Goal: Contribute content: Add original content to the website for others to see

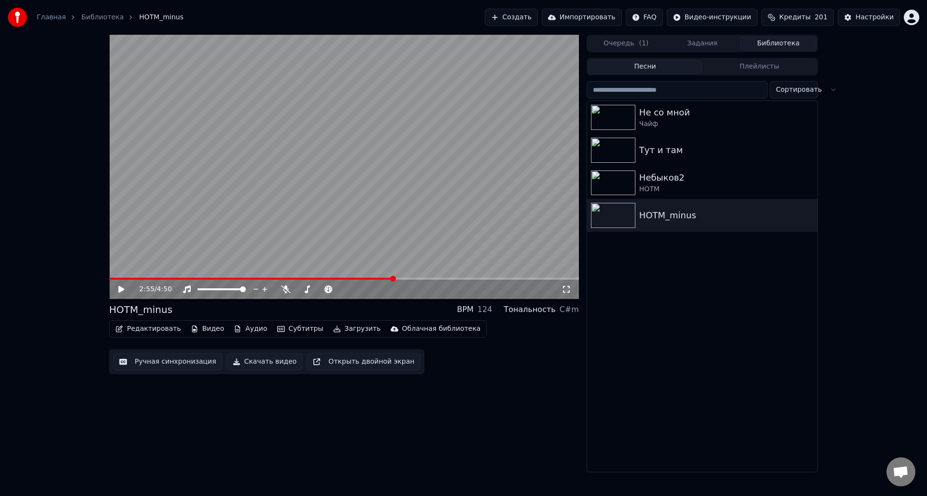
click at [538, 17] on button "Создать" at bounding box center [511, 17] width 53 height 17
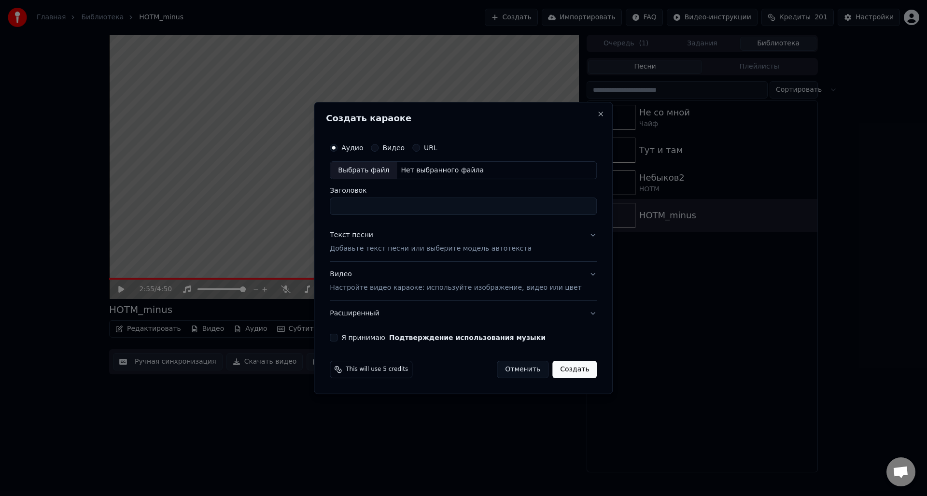
click at [371, 171] on div "Выбрать файл" at bounding box center [363, 170] width 67 height 17
drag, startPoint x: 382, startPoint y: 208, endPoint x: 336, endPoint y: 219, distance: 47.2
click at [317, 209] on body "Главная Библиотека HOTM_minus Создать Импортировать FAQ Видео-инструкции Кредит…" at bounding box center [463, 248] width 927 height 496
click at [383, 207] on input "****" at bounding box center [463, 206] width 267 height 17
drag, startPoint x: 390, startPoint y: 207, endPoint x: 339, endPoint y: 205, distance: 50.7
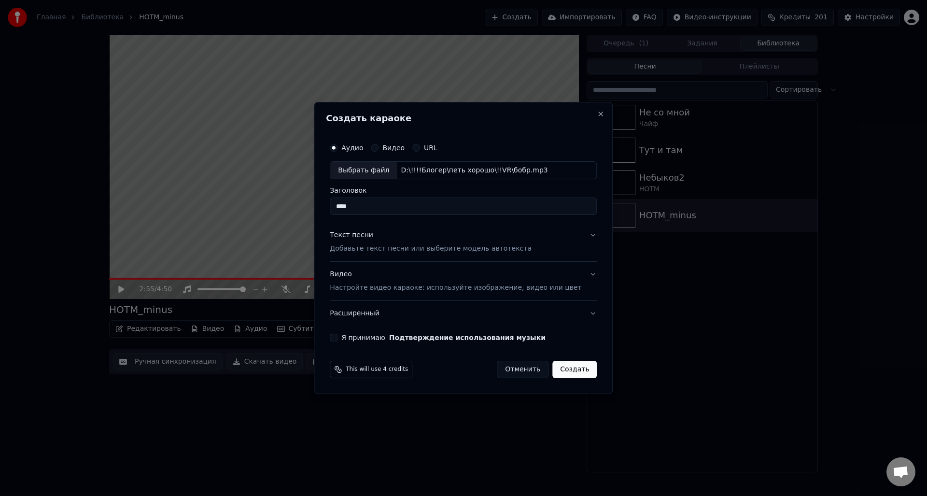
click at [339, 205] on div "Создать караоке Аудио Видео URL Выбрать файл D:\!!!!Блогер\петь хорошо\!!VR\боб…" at bounding box center [463, 248] width 299 height 293
type input "*"
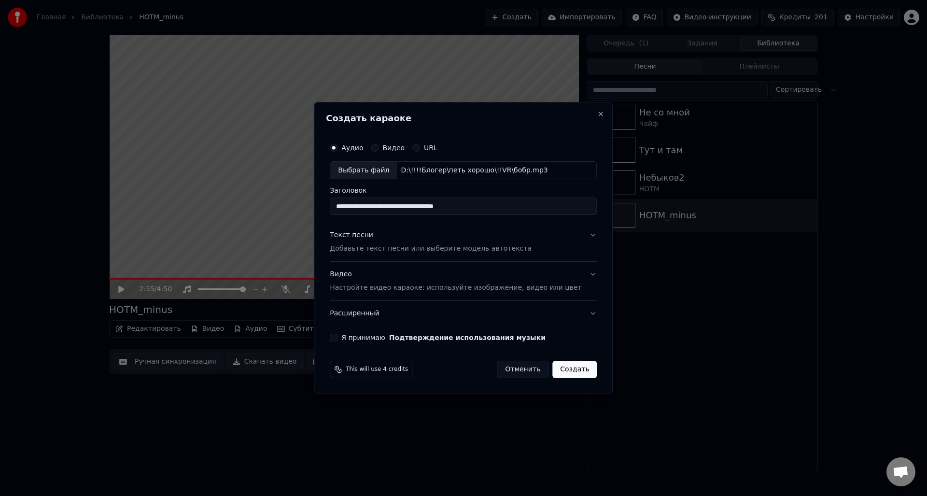
click at [483, 208] on input "**********" at bounding box center [463, 206] width 267 height 17
click at [476, 207] on input "**********" at bounding box center [463, 206] width 267 height 17
type input "**********"
click at [394, 247] on p "Добавьте текст песни или выберите модель автотекста" at bounding box center [431, 249] width 202 height 10
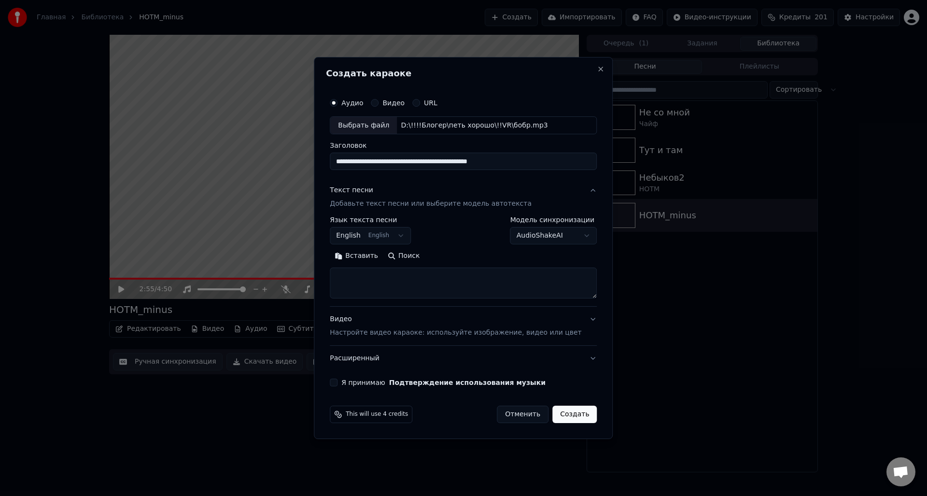
click at [402, 241] on button "English English" at bounding box center [370, 235] width 81 height 17
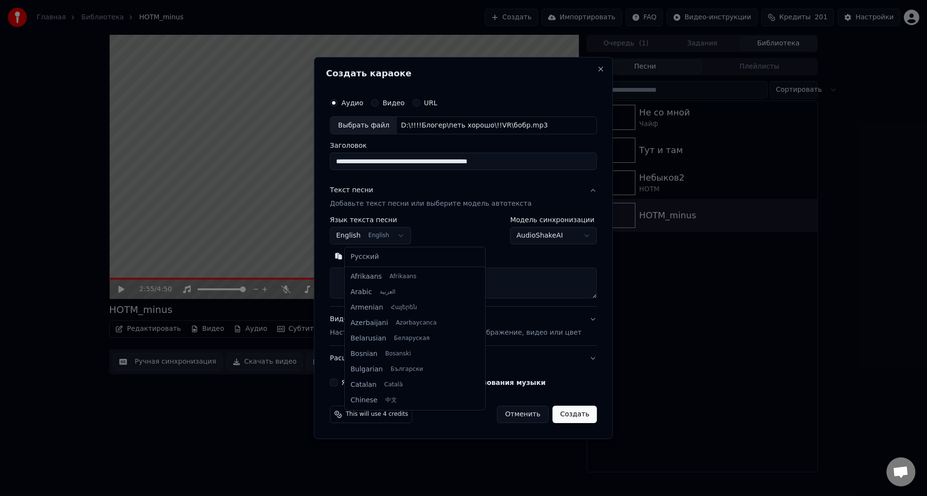
scroll to position [77, 0]
select select "**"
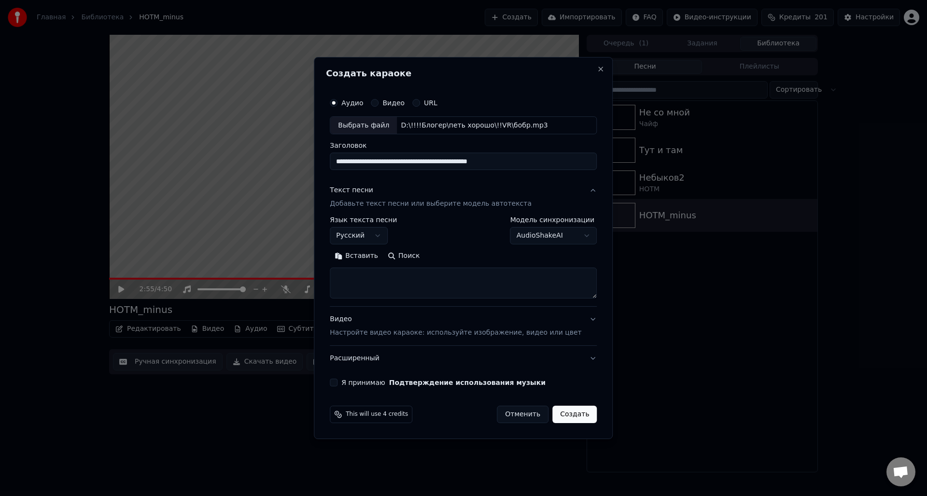
click at [380, 279] on textarea at bounding box center [463, 283] width 267 height 31
paste textarea "**********"
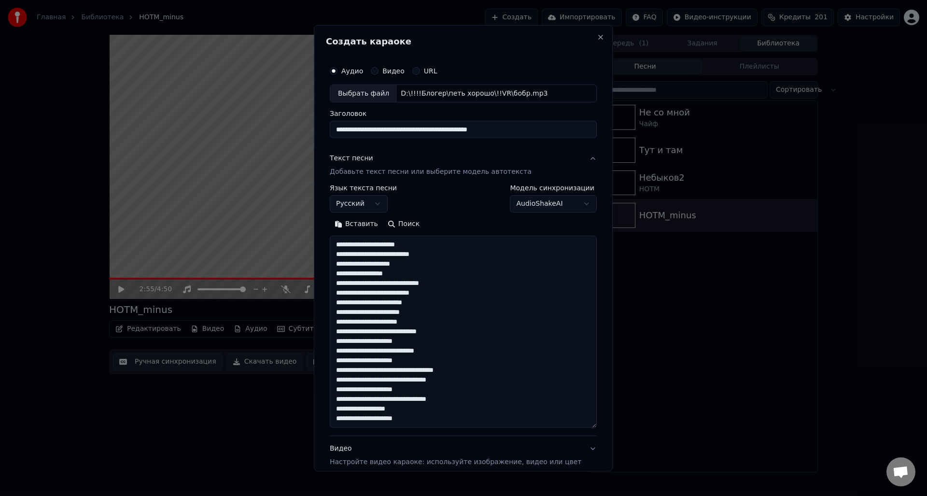
scroll to position [157, 0]
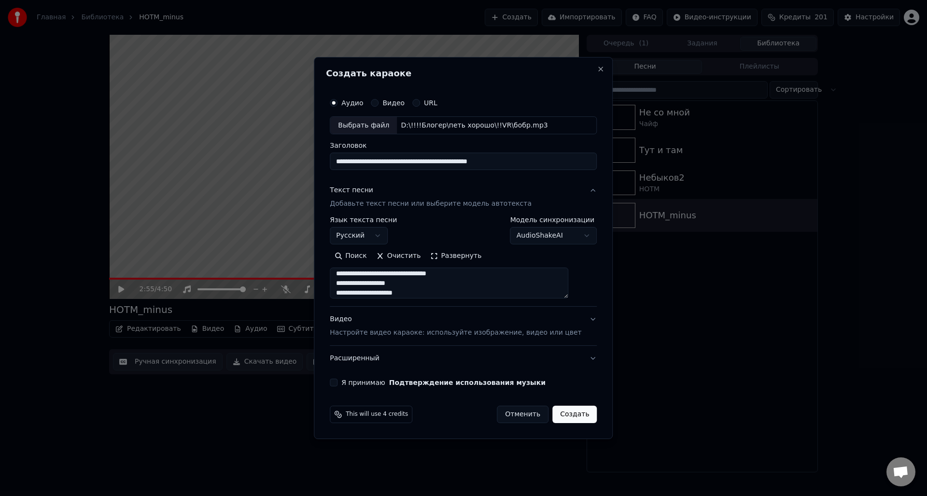
type textarea "**********"
click at [357, 335] on p "Настройте видео караоке: используйте изображение, видео или цвет" at bounding box center [455, 333] width 251 height 10
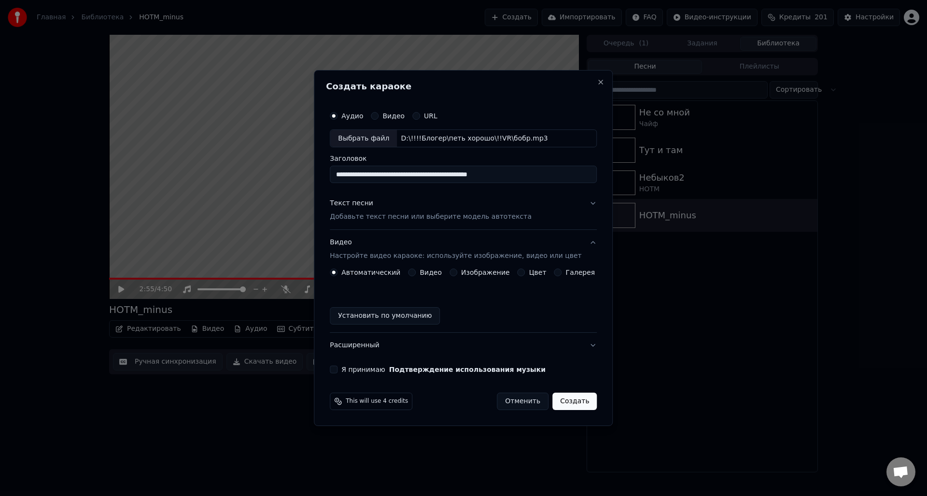
click at [416, 272] on button "Видео" at bounding box center [412, 272] width 8 height 8
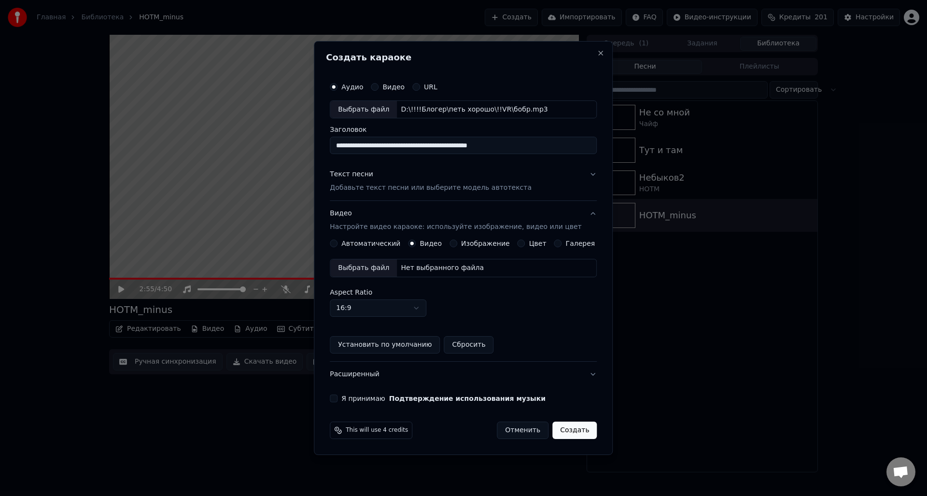
click at [372, 268] on div "Выбрать файл" at bounding box center [363, 267] width 67 height 17
click at [584, 372] on button "Расширенный" at bounding box center [463, 374] width 267 height 25
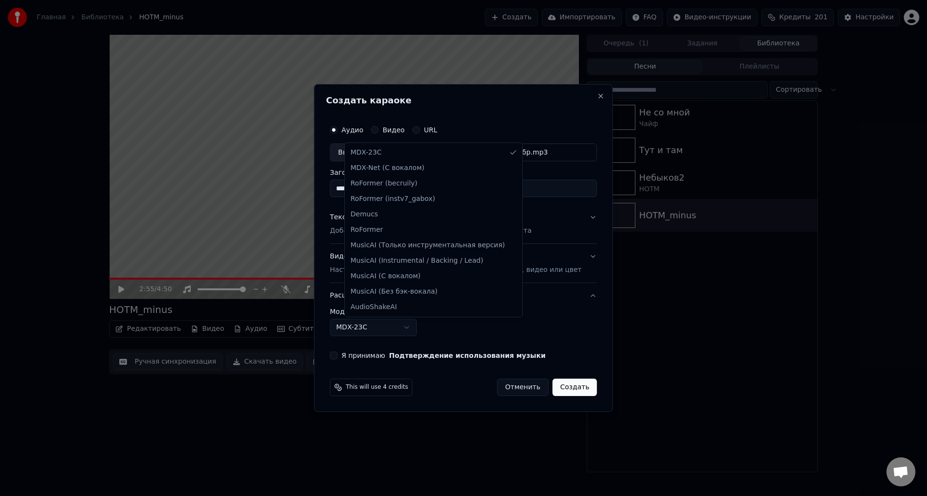
click at [418, 327] on body "**********" at bounding box center [463, 248] width 927 height 496
click at [559, 329] on body "**********" at bounding box center [463, 248] width 927 height 496
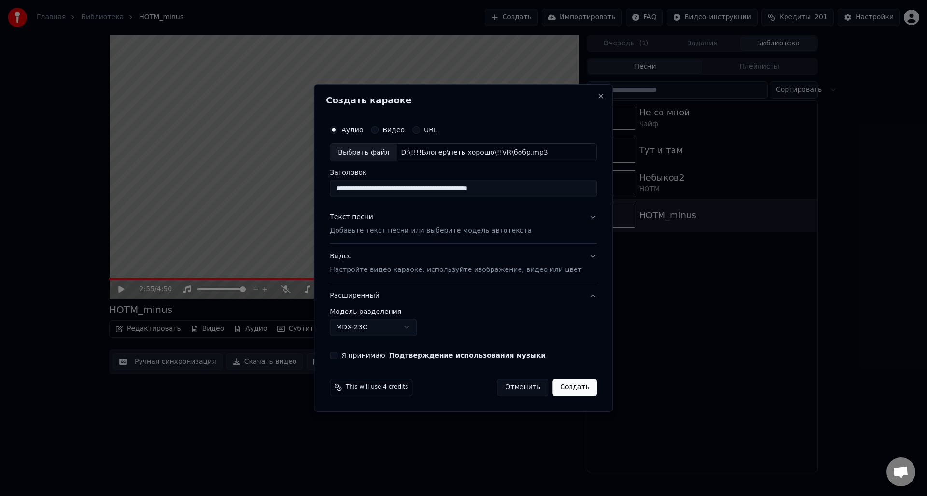
click at [337, 354] on button "Я принимаю Подтверждение использования музыки" at bounding box center [334, 355] width 8 height 8
click at [386, 232] on p "Добавьте текст песни или выберите модель автотекста" at bounding box center [431, 231] width 202 height 10
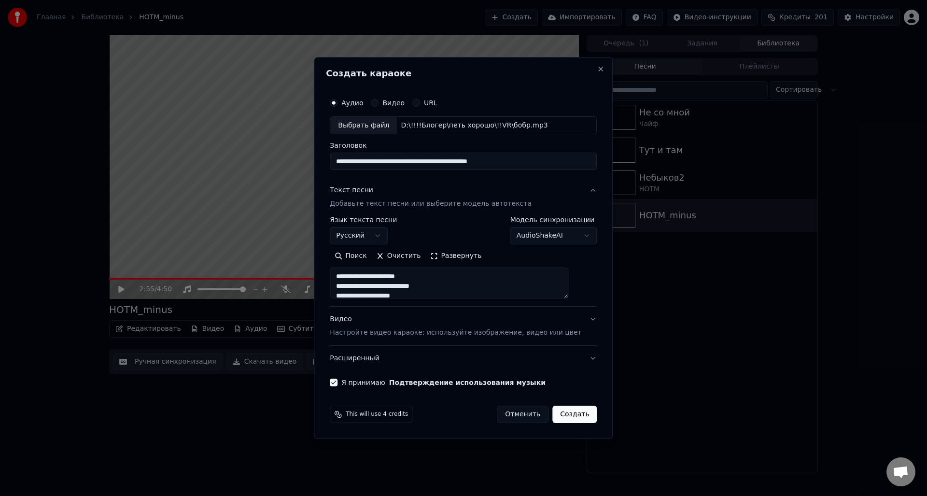
click at [407, 283] on textarea "**********" at bounding box center [449, 283] width 238 height 31
paste textarea "**********"
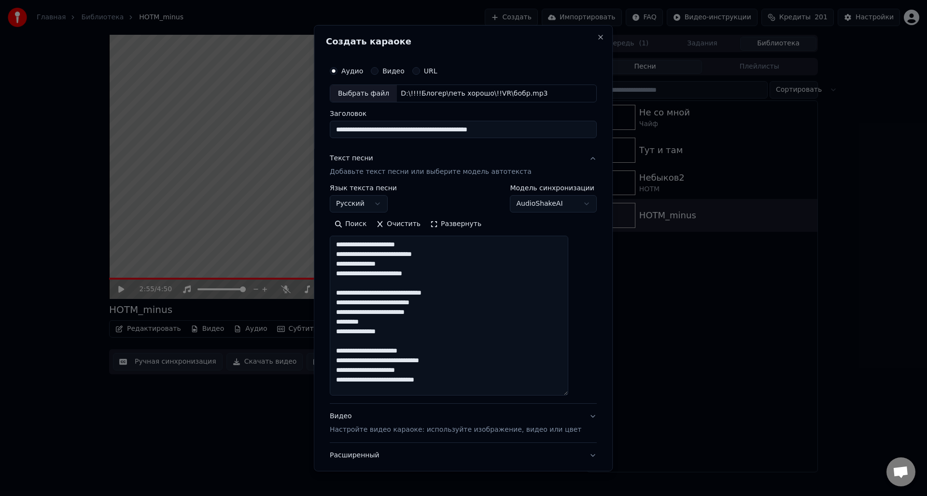
drag, startPoint x: 581, startPoint y: 297, endPoint x: 587, endPoint y: 394, distance: 97.2
click at [587, 394] on div "**********" at bounding box center [463, 248] width 299 height 446
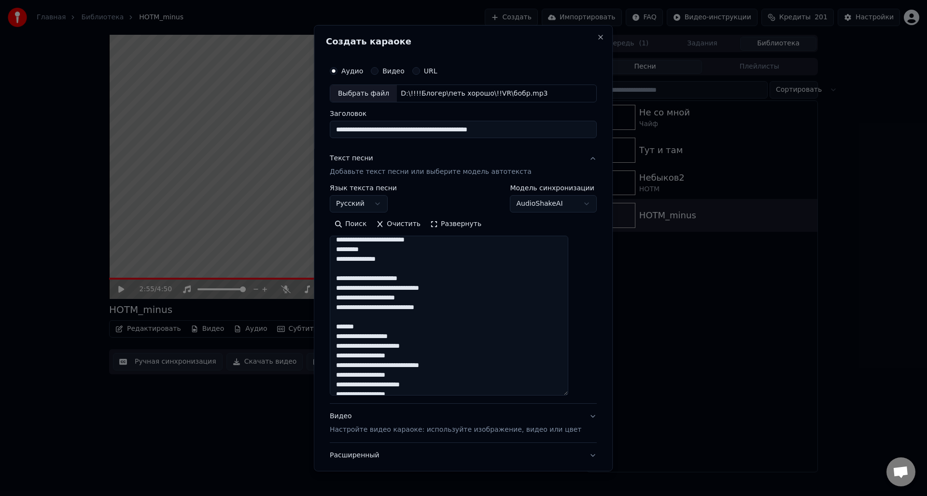
scroll to position [97, 0]
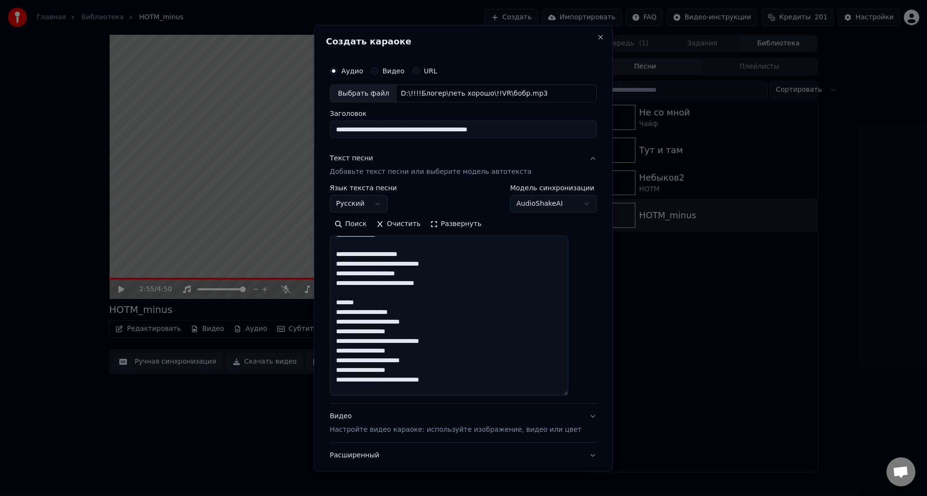
click at [356, 314] on textarea at bounding box center [449, 316] width 238 height 160
click at [357, 322] on textarea at bounding box center [449, 316] width 238 height 160
paste textarea
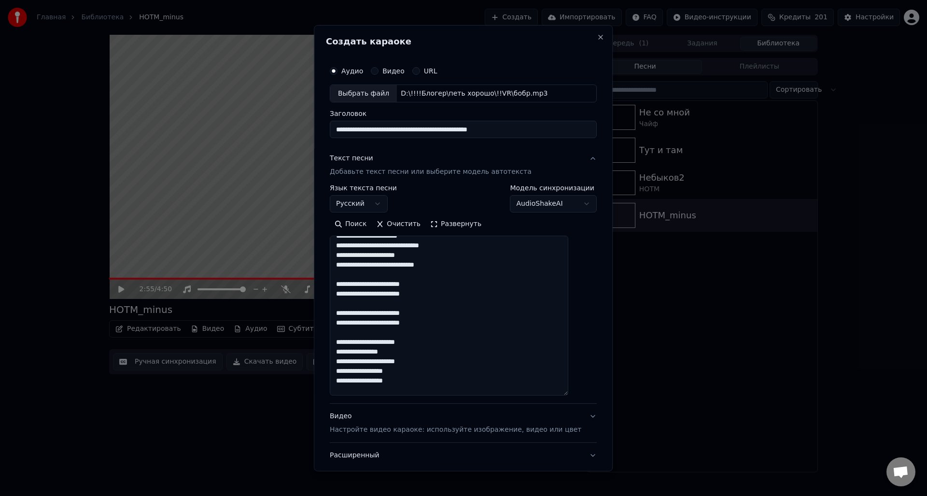
scroll to position [134, 0]
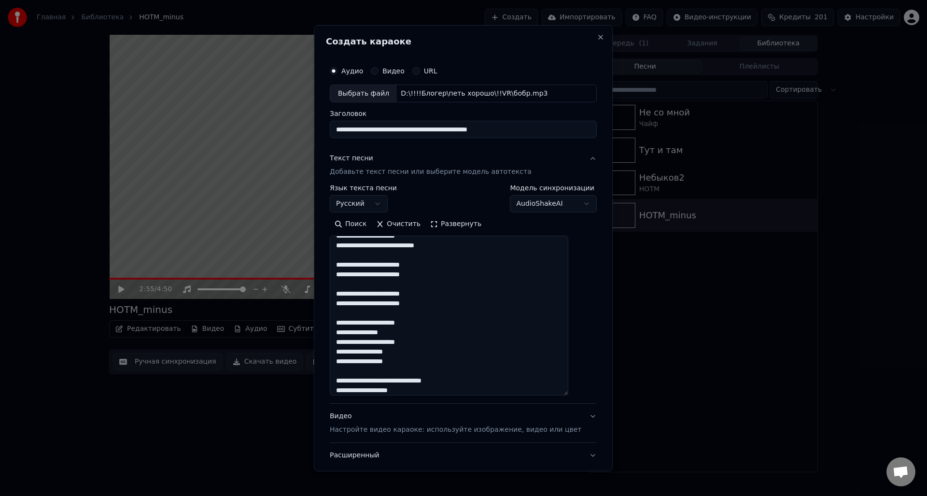
click at [395, 332] on textarea at bounding box center [449, 316] width 238 height 160
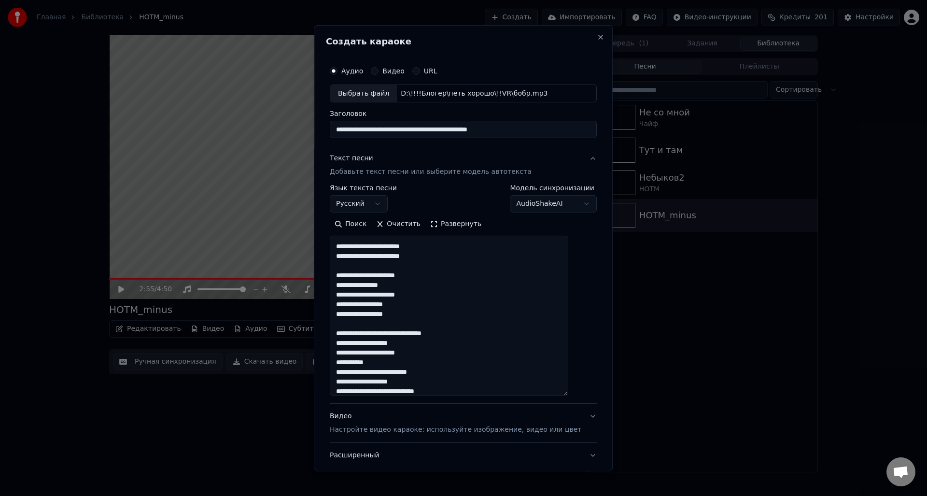
scroll to position [182, 0]
click at [403, 302] on textarea at bounding box center [449, 316] width 238 height 160
click at [358, 313] on textarea at bounding box center [449, 316] width 238 height 160
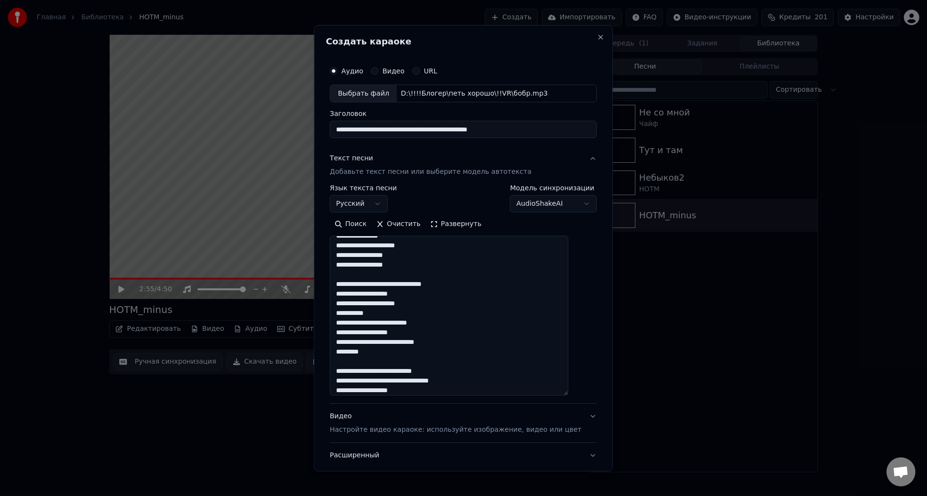
click at [351, 285] on textarea at bounding box center [449, 316] width 238 height 160
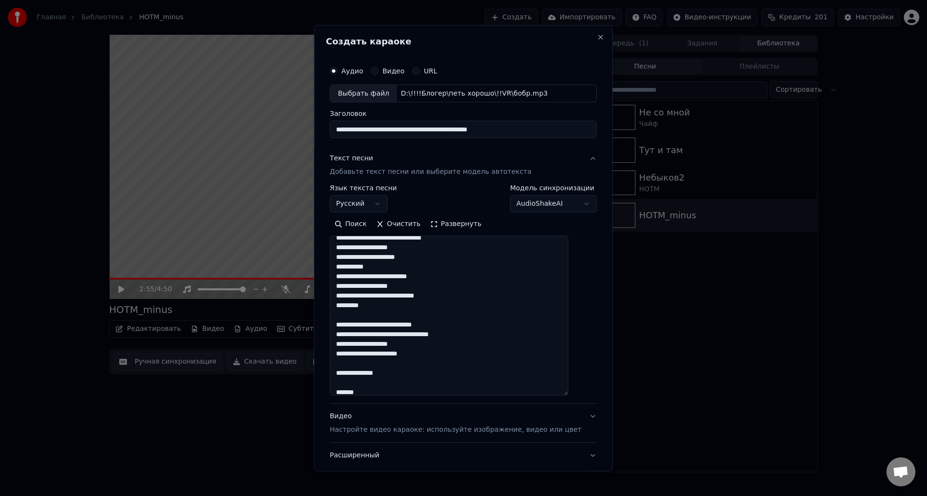
scroll to position [279, 0]
click at [375, 305] on textarea at bounding box center [449, 316] width 238 height 160
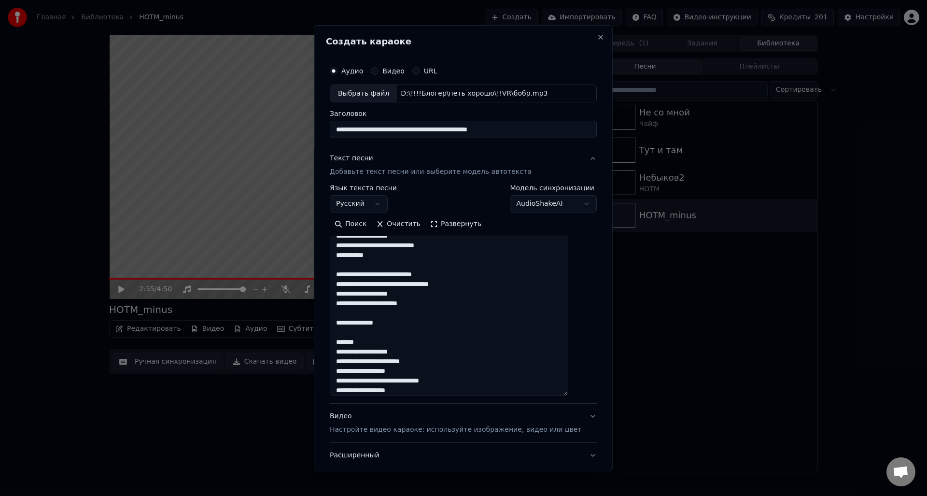
click at [393, 277] on textarea at bounding box center [449, 316] width 238 height 160
click at [430, 276] on textarea at bounding box center [449, 316] width 238 height 160
drag, startPoint x: 430, startPoint y: 284, endPoint x: 472, endPoint y: 284, distance: 42.0
click at [472, 284] on textarea at bounding box center [449, 316] width 238 height 160
click at [389, 305] on textarea at bounding box center [449, 316] width 238 height 160
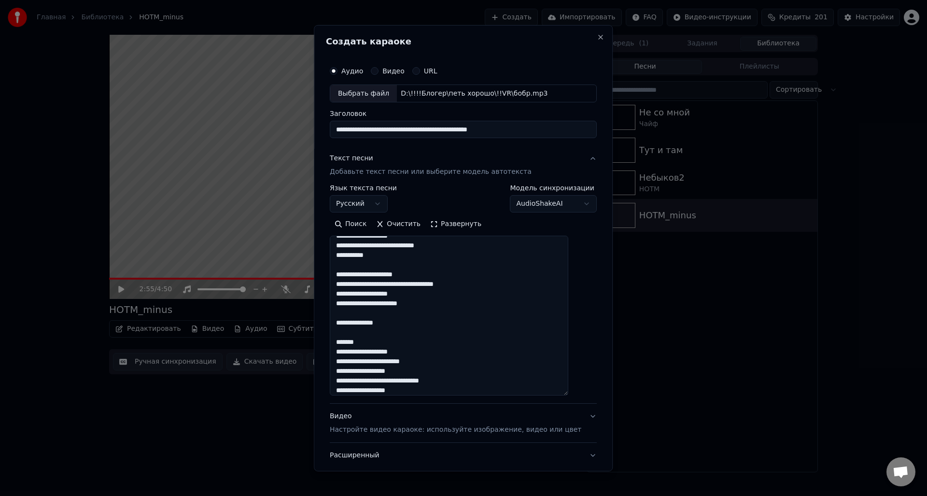
click at [388, 305] on textarea at bounding box center [449, 316] width 238 height 160
drag, startPoint x: 461, startPoint y: 305, endPoint x: 417, endPoint y: 306, distance: 44.9
click at [417, 306] on textarea at bounding box center [449, 316] width 238 height 160
click at [461, 304] on textarea at bounding box center [449, 316] width 238 height 160
drag, startPoint x: 462, startPoint y: 304, endPoint x: 417, endPoint y: 306, distance: 45.4
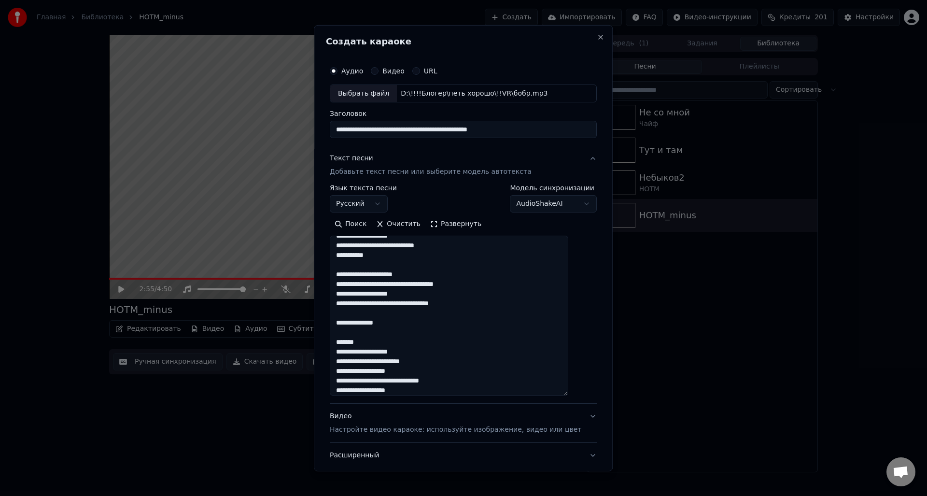
click at [417, 306] on textarea at bounding box center [449, 316] width 238 height 160
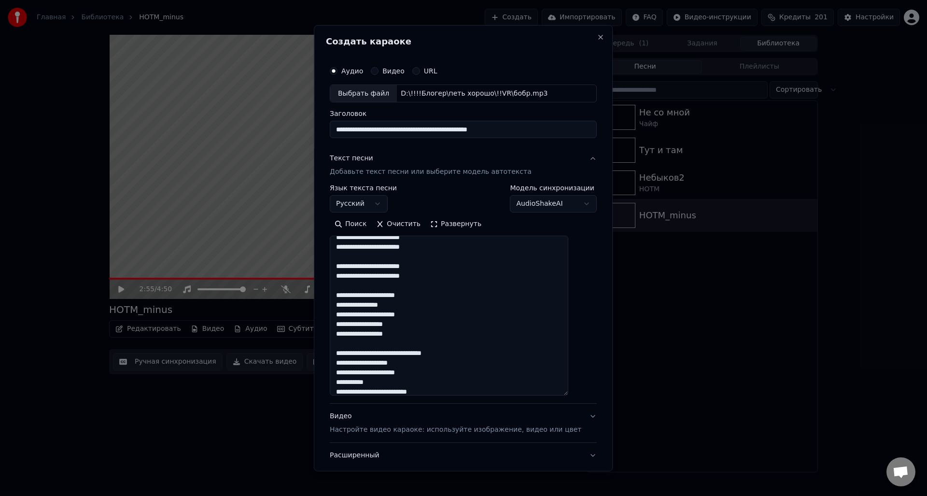
scroll to position [134, 0]
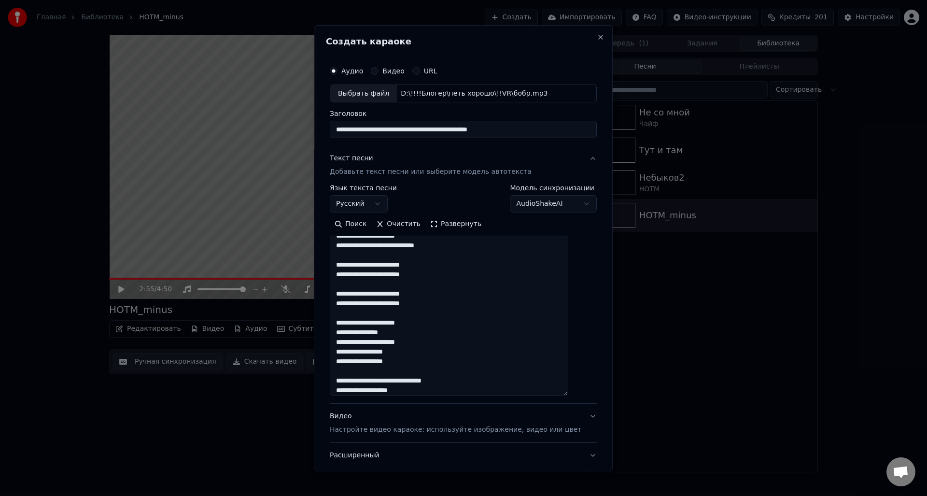
drag, startPoint x: 380, startPoint y: 298, endPoint x: 324, endPoint y: 268, distance: 63.3
click at [324, 268] on div "**********" at bounding box center [463, 248] width 299 height 446
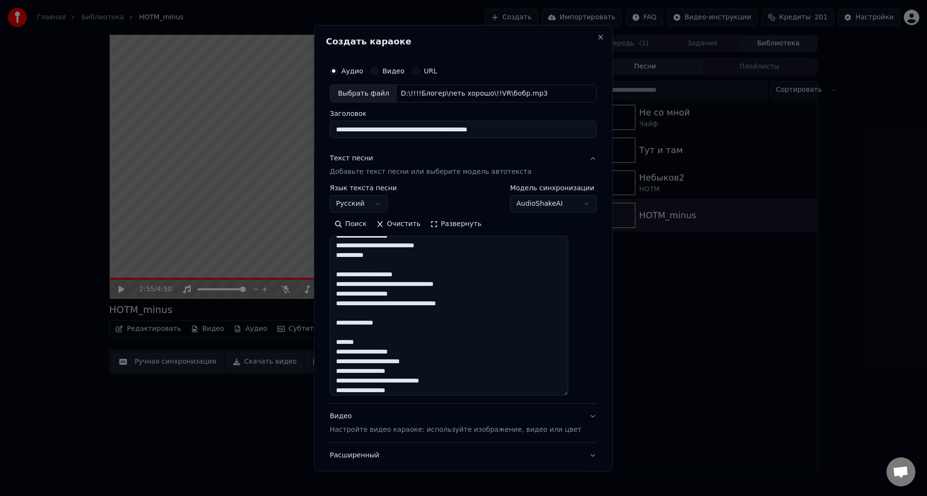
scroll to position [360, 0]
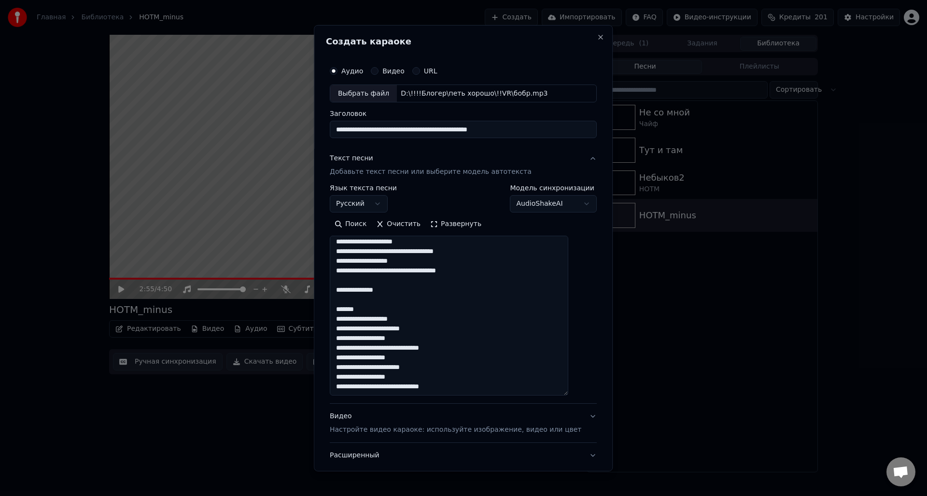
drag, startPoint x: 348, startPoint y: 292, endPoint x: 456, endPoint y: 391, distance: 146.5
click at [456, 391] on textarea at bounding box center [449, 316] width 238 height 160
paste textarea "**********"
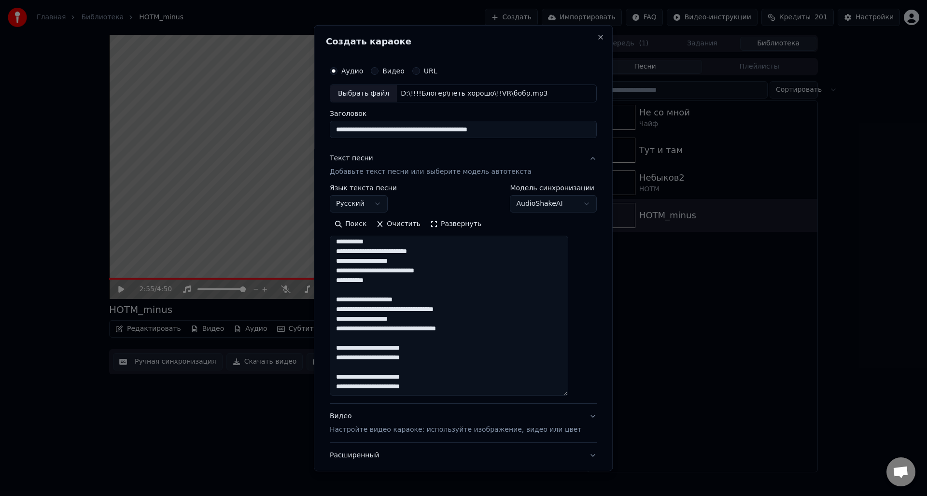
scroll to position [302, 0]
click at [430, 389] on textarea "**********" at bounding box center [449, 316] width 238 height 160
type textarea "**********"
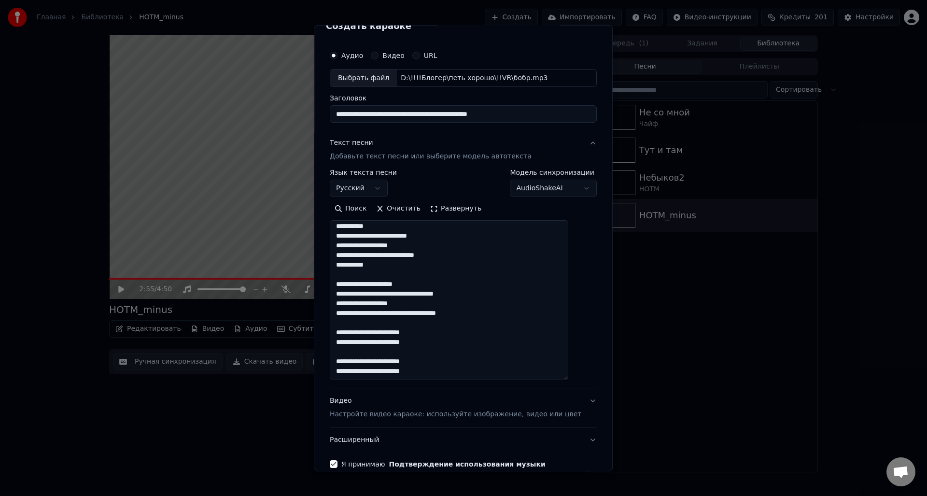
scroll to position [0, 0]
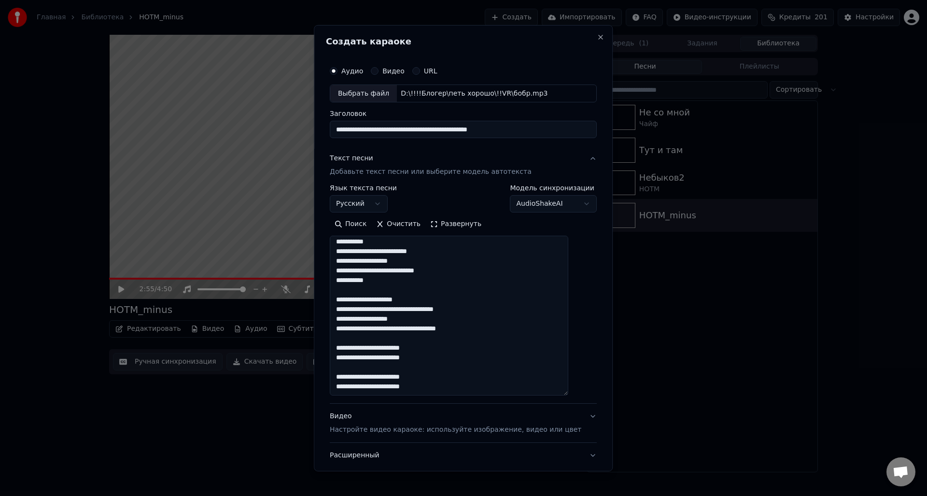
click at [720, 16] on div at bounding box center [463, 248] width 927 height 496
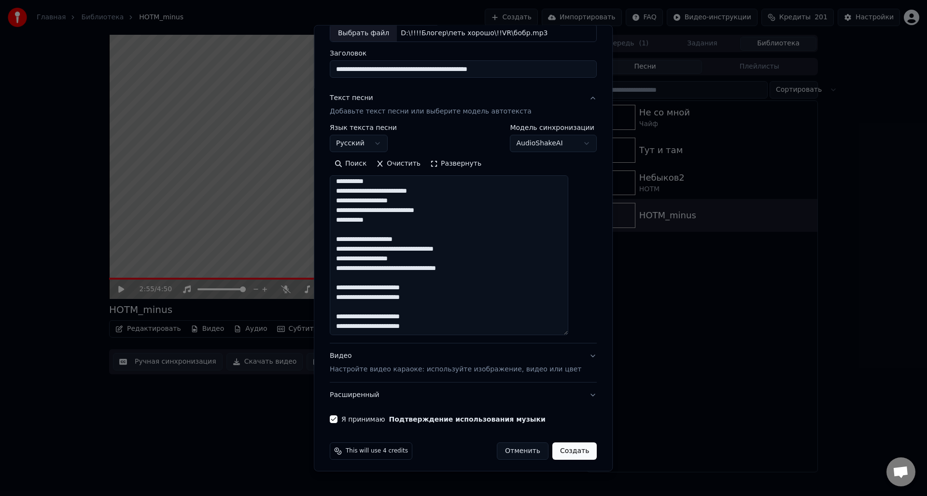
scroll to position [65, 0]
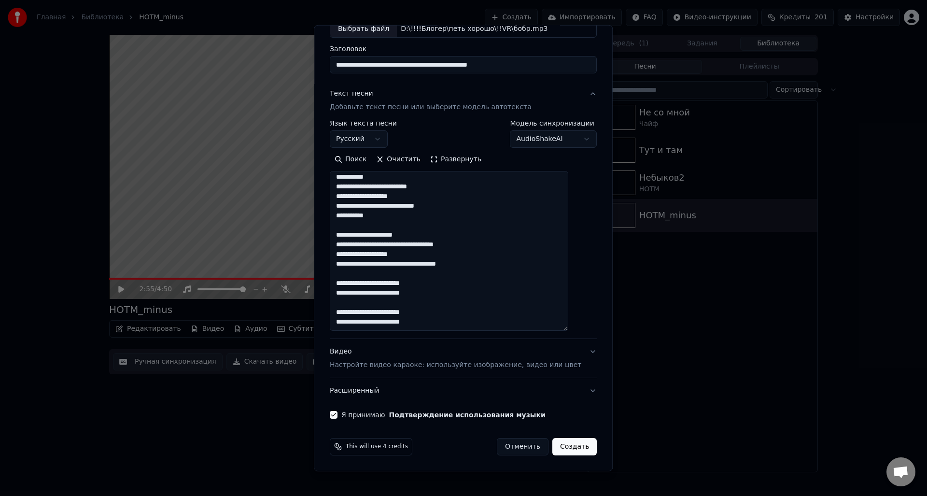
click at [557, 448] on button "Создать" at bounding box center [574, 446] width 44 height 17
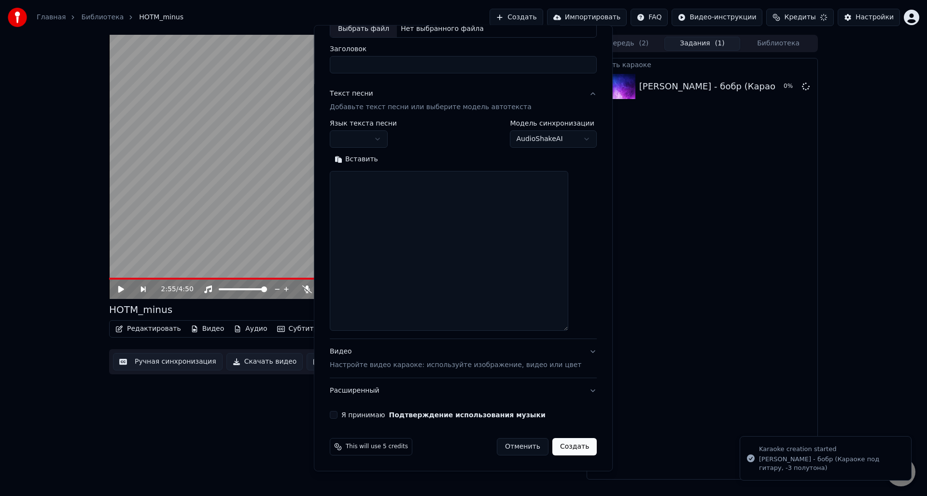
scroll to position [0, 0]
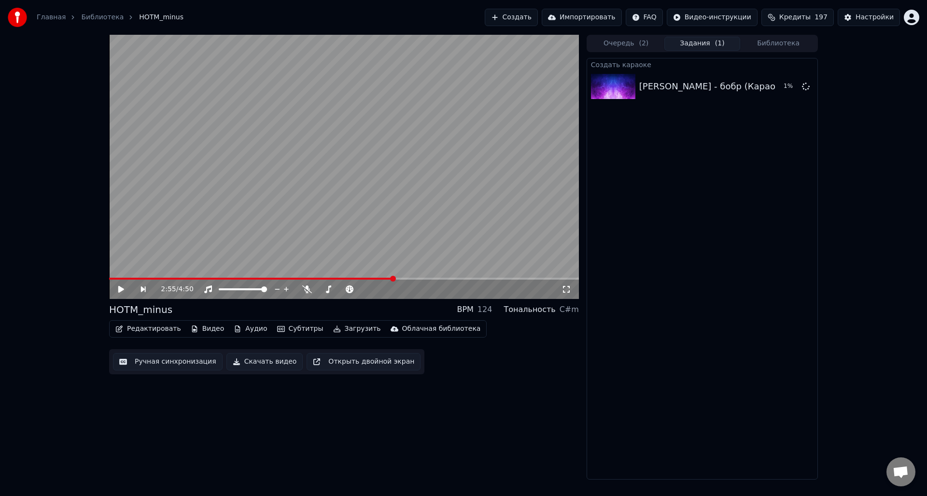
click at [734, 16] on html "Главная Библиотека HOTM_minus Создать Импортировать FAQ Видео-инструкции Кредит…" at bounding box center [463, 248] width 927 height 496
click at [656, 15] on html "Главная Библиотека HOTM_minus Создать Импортировать FAQ Видео-инструкции Кредит…" at bounding box center [463, 248] width 927 height 496
click at [656, 17] on html "Главная Библиотека HOTM_minus Создать Импортировать FAQ Видео-инструкции Кредит…" at bounding box center [463, 248] width 927 height 496
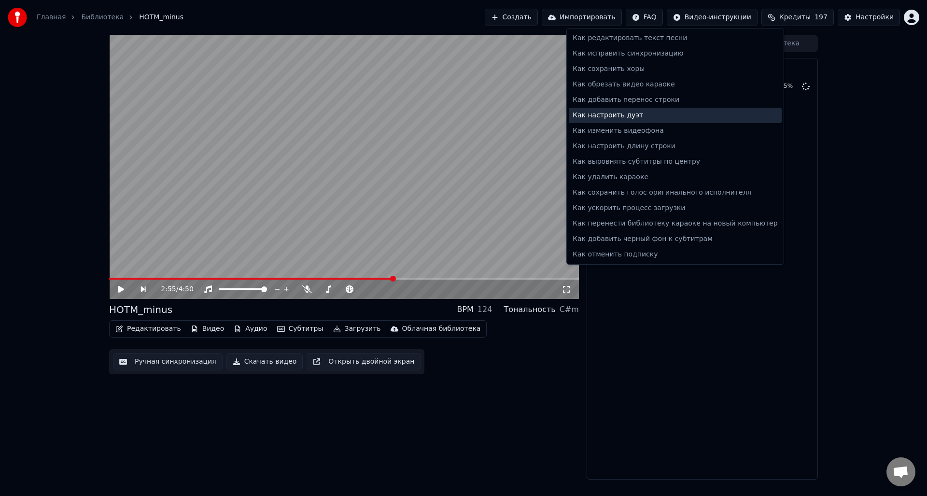
click at [616, 116] on div "Как настроить дуэт" at bounding box center [675, 115] width 213 height 15
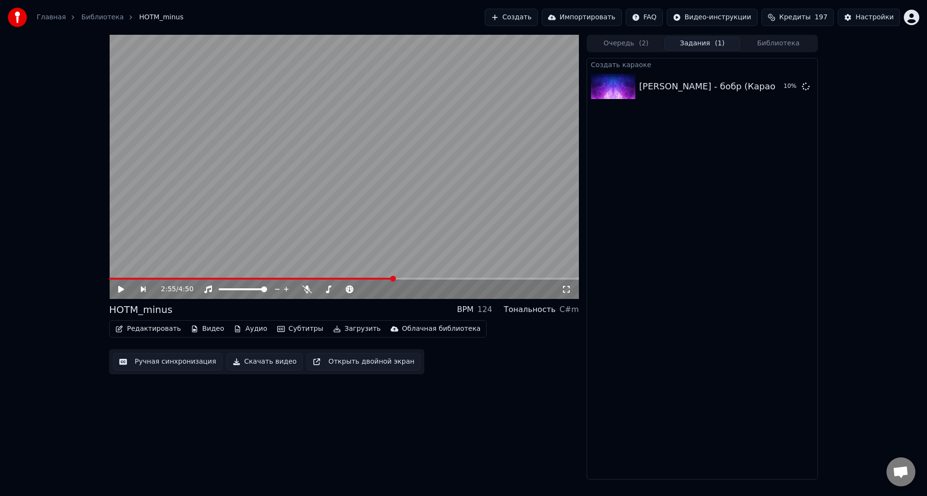
click at [665, 19] on html "Главная Библиотека HOTM_minus Создать Импортировать FAQ Видео-инструкции Кредит…" at bounding box center [463, 248] width 927 height 496
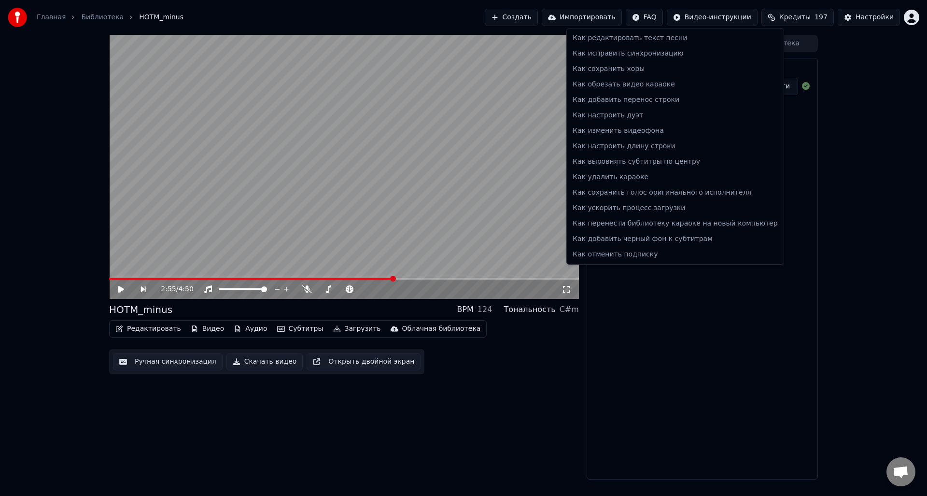
click at [650, 352] on html "Главная Библиотека HOTM_minus Создать Импортировать FAQ Видео-инструкции Кредит…" at bounding box center [463, 248] width 927 height 496
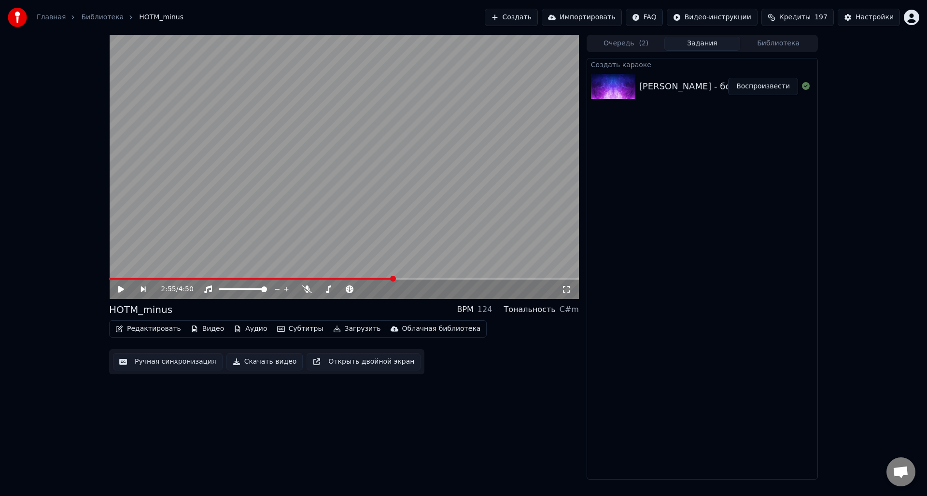
click at [703, 89] on div "[PERSON_NAME] - бобр (Караоке под гитару, -3 полутона)" at bounding box center [771, 87] width 264 height 14
click at [628, 45] on button "Очередь ( 2 )" at bounding box center [626, 44] width 76 height 14
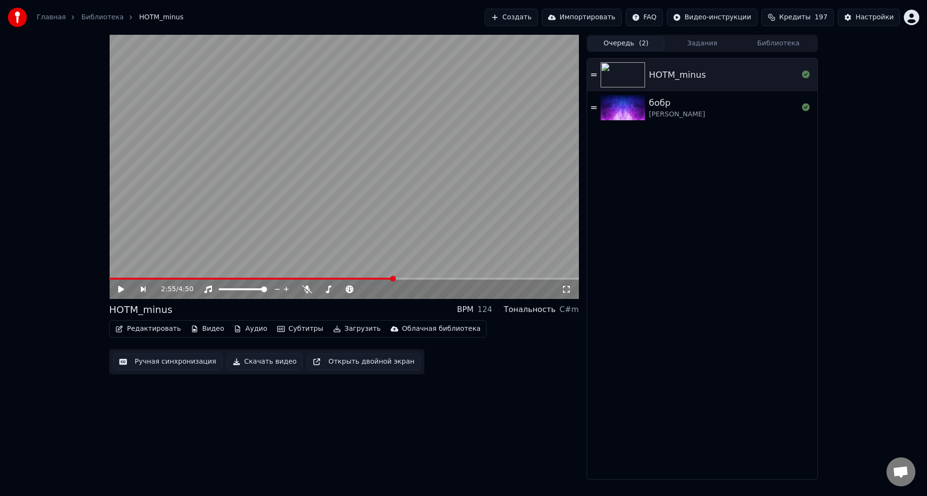
click at [687, 112] on div "[PERSON_NAME]" at bounding box center [677, 115] width 56 height 10
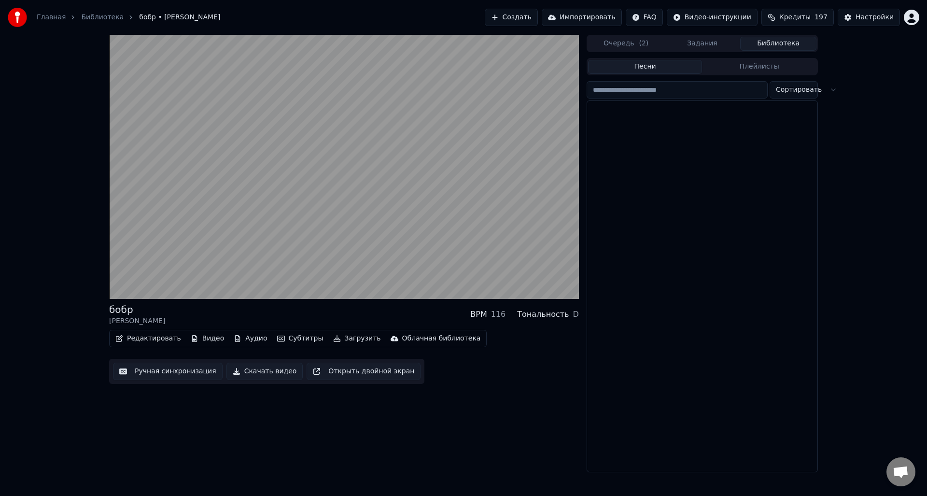
click at [771, 44] on button "Библиотека" at bounding box center [778, 44] width 76 height 14
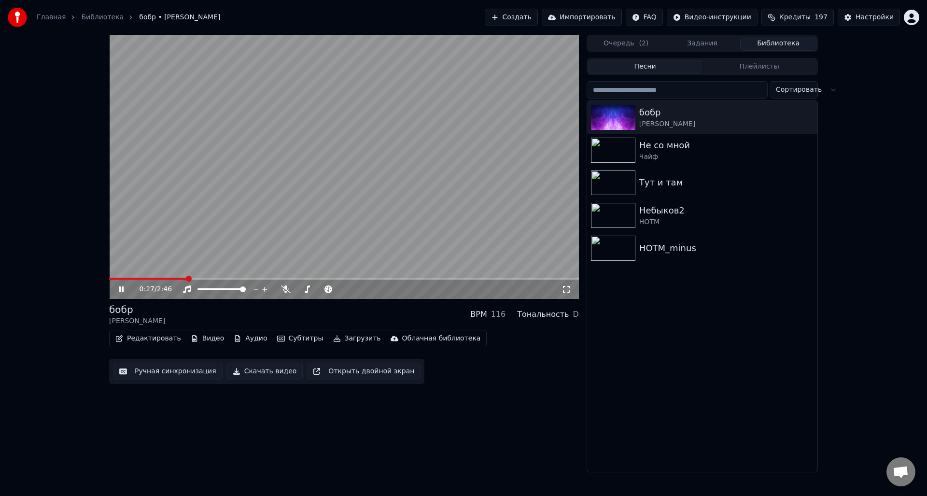
click at [119, 287] on icon at bounding box center [121, 289] width 5 height 6
click at [156, 339] on button "Редактировать" at bounding box center [148, 339] width 73 height 14
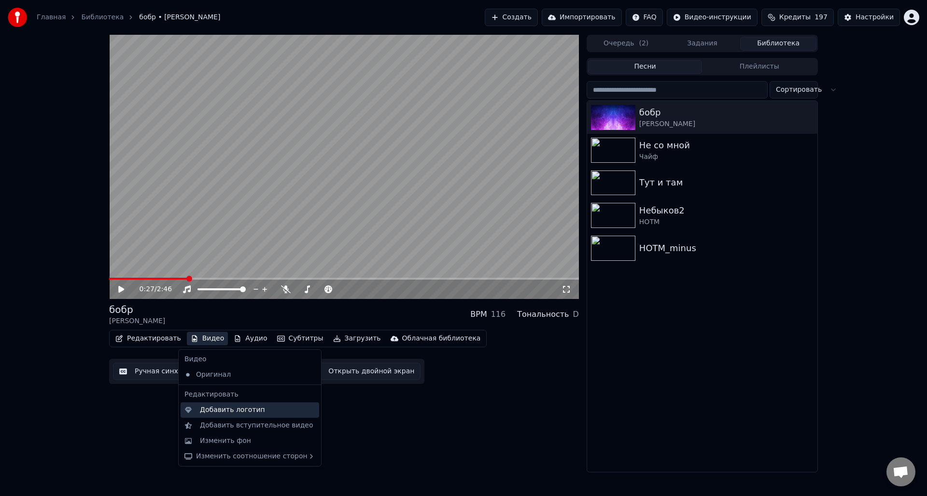
click at [216, 412] on div "Добавить логотип" at bounding box center [232, 410] width 65 height 10
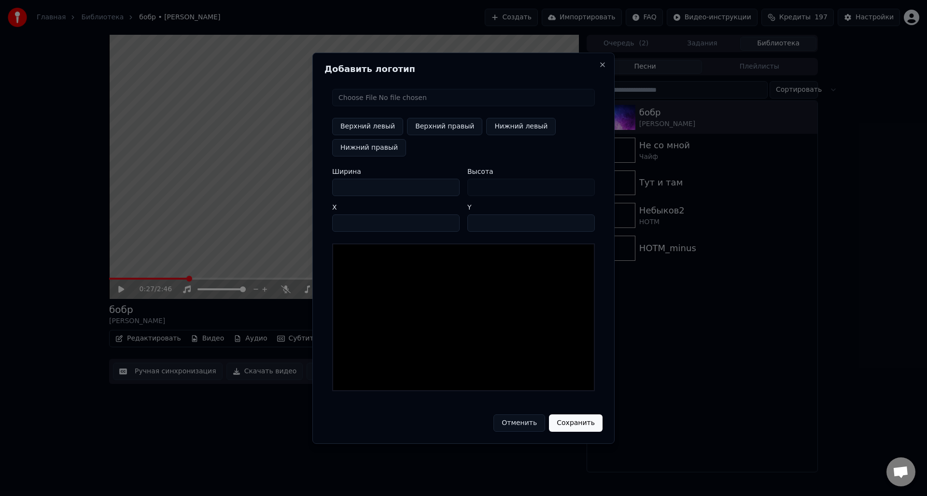
click at [389, 99] on input "file" at bounding box center [463, 97] width 263 height 17
type input "**********"
type input "**"
click at [517, 424] on button "Отменить" at bounding box center [519, 422] width 52 height 17
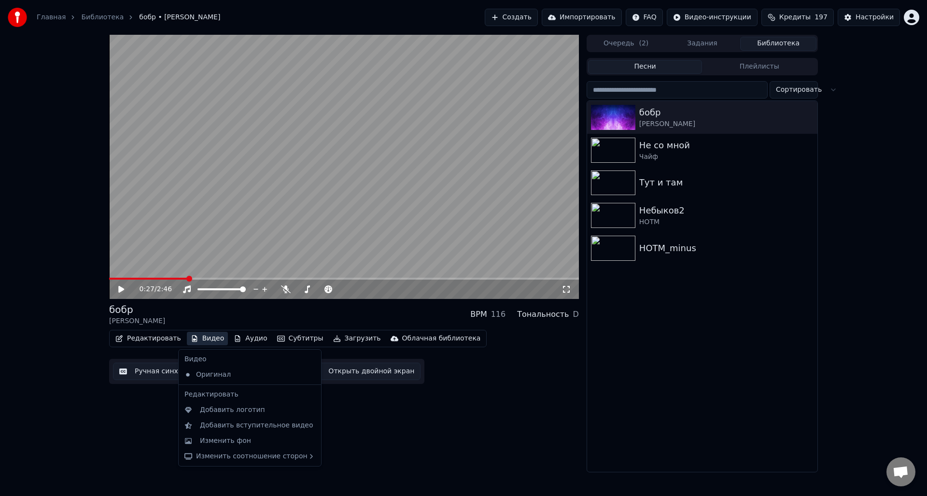
click at [203, 341] on button "Видео" at bounding box center [208, 339] width 42 height 14
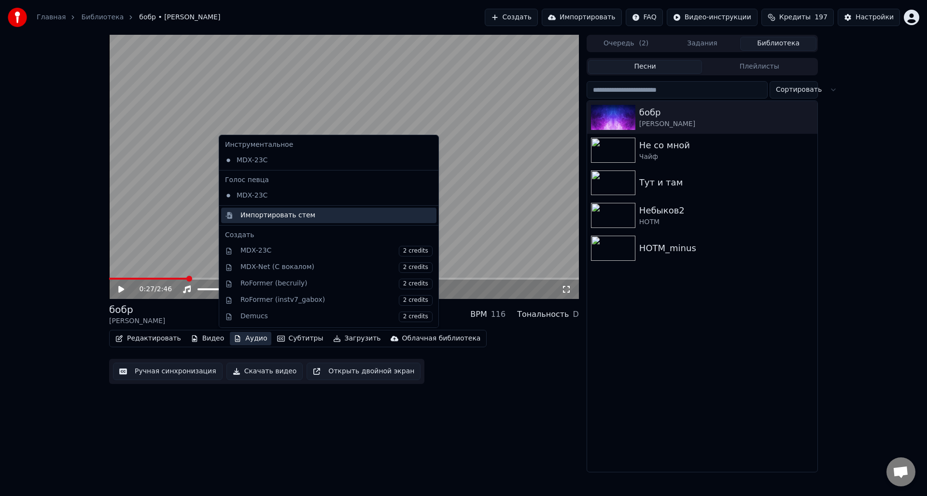
click at [275, 213] on div "Импортировать стем" at bounding box center [277, 215] width 75 height 10
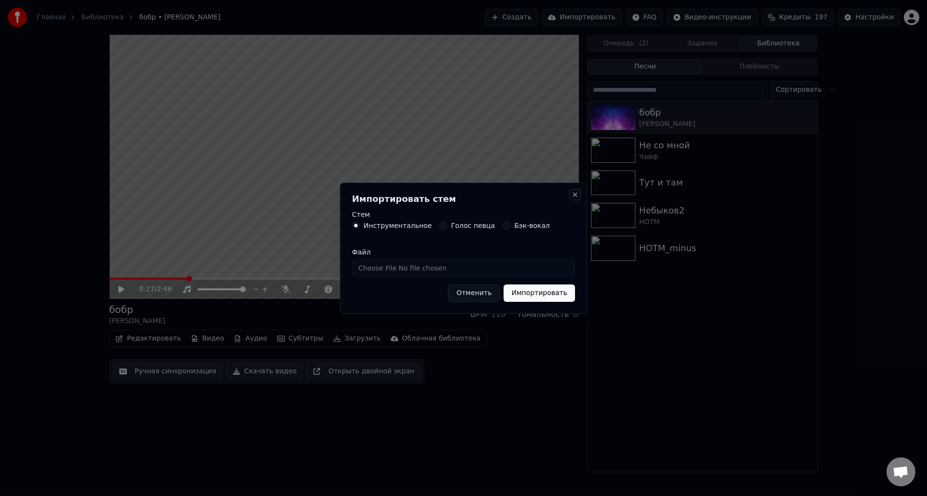
click at [576, 194] on button "Close" at bounding box center [575, 195] width 8 height 8
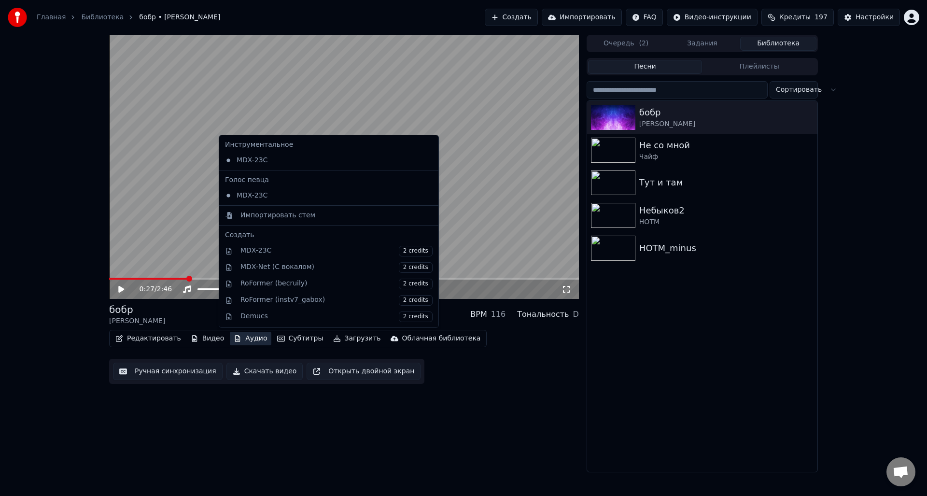
click at [246, 337] on button "Аудио" at bounding box center [250, 339] width 41 height 14
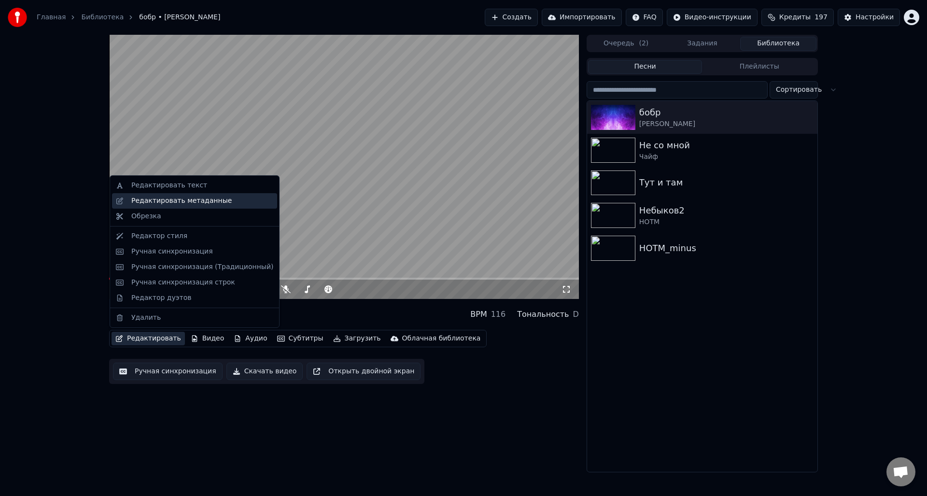
click at [172, 203] on div "Редактировать метаданные" at bounding box center [181, 201] width 100 height 10
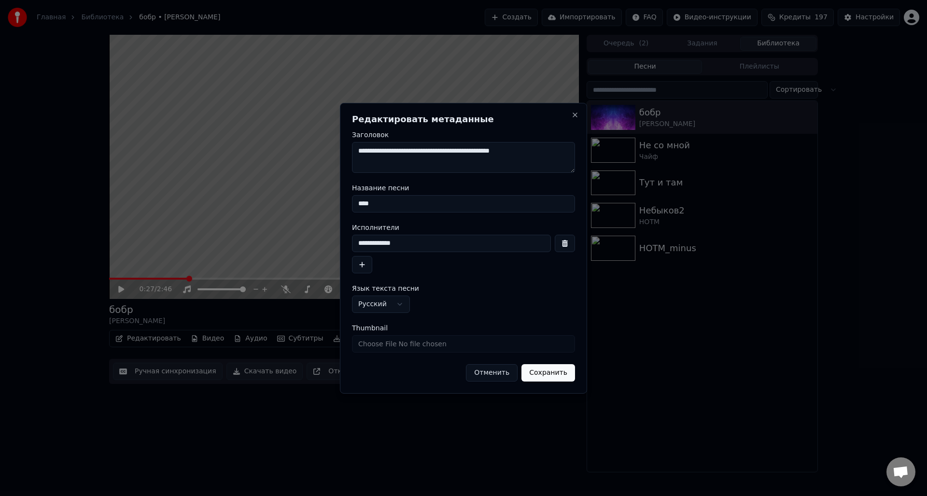
click at [361, 205] on input "****" at bounding box center [463, 203] width 223 height 17
type input "****"
click at [548, 374] on button "Сохранить" at bounding box center [548, 372] width 54 height 17
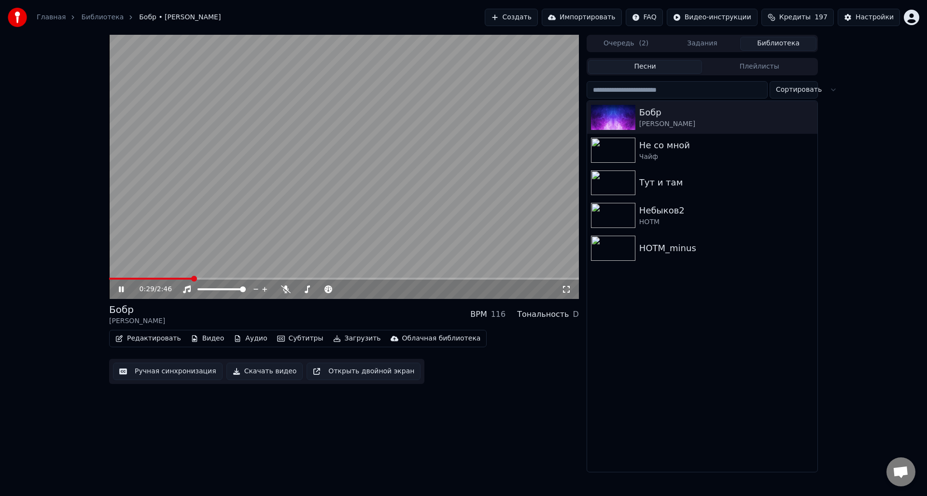
click at [122, 291] on icon at bounding box center [121, 289] width 5 height 6
click at [458, 401] on div "0:29 / 2:46 Бобр [PERSON_NAME] BPM 116 Тональность D Редактировать Видео Аудио …" at bounding box center [344, 253] width 470 height 437
click at [18, 142] on div "0:29 / 2:46 Бобр [PERSON_NAME] BPM 116 Тональность D Редактировать Видео Аудио …" at bounding box center [463, 253] width 927 height 437
click at [808, 119] on icon "button" at bounding box center [809, 117] width 10 height 8
click at [873, 258] on div "0:29 / 2:46 Бобр [PERSON_NAME] BPM 116 Тональность D Редактировать Видео Аудио …" at bounding box center [463, 253] width 927 height 437
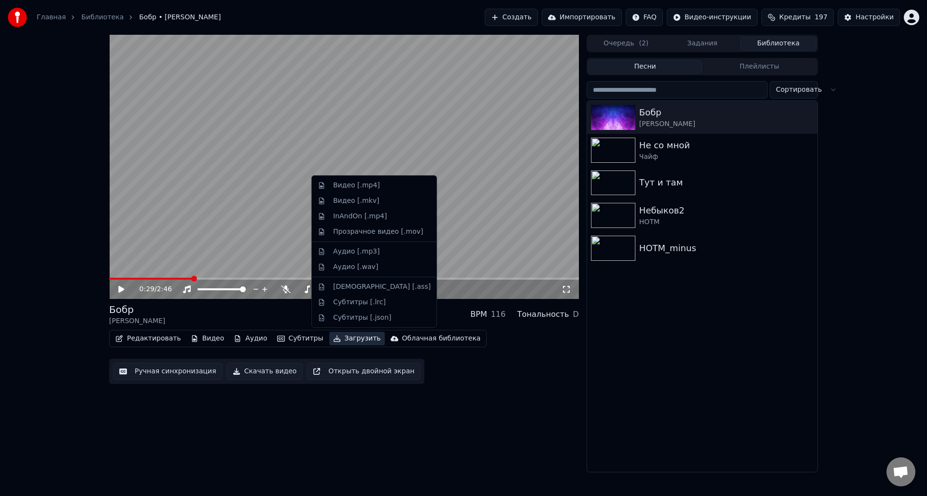
click at [330, 338] on button "Загрузить" at bounding box center [357, 339] width 56 height 14
click at [336, 184] on div "Видео [.mp4]" at bounding box center [356, 186] width 47 height 10
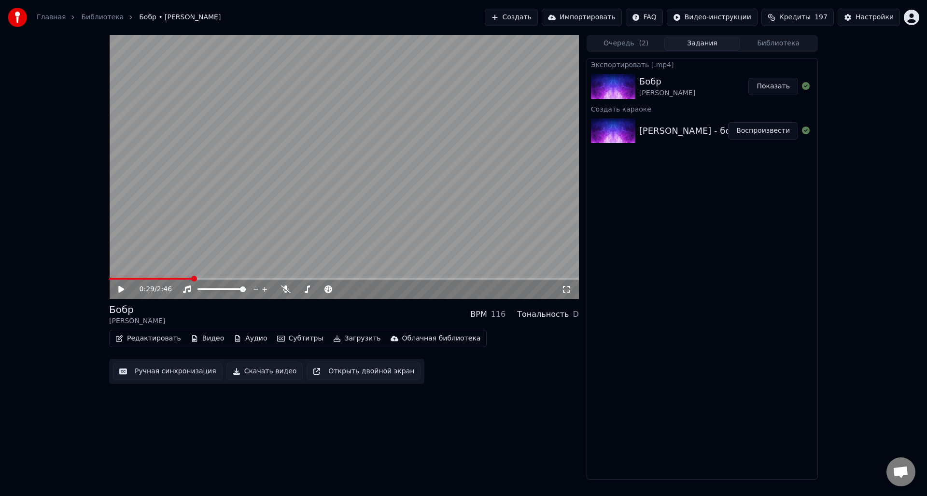
click at [774, 87] on button "Показать" at bounding box center [773, 86] width 50 height 17
